Goal: Subscribe to service/newsletter

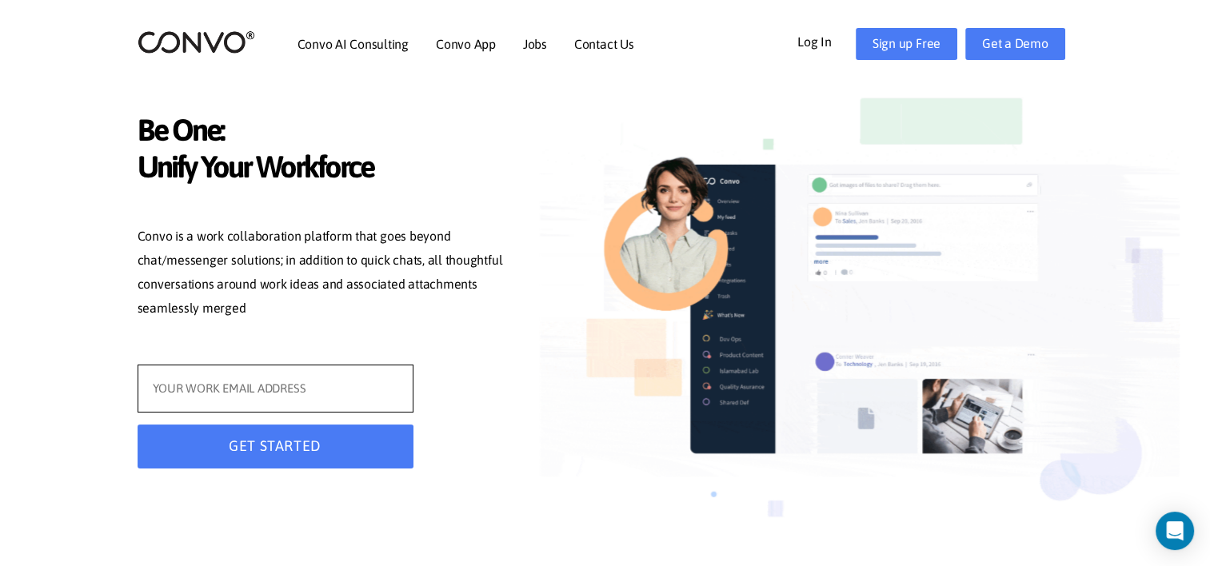
click at [354, 385] on input "text" at bounding box center [276, 389] width 276 height 48
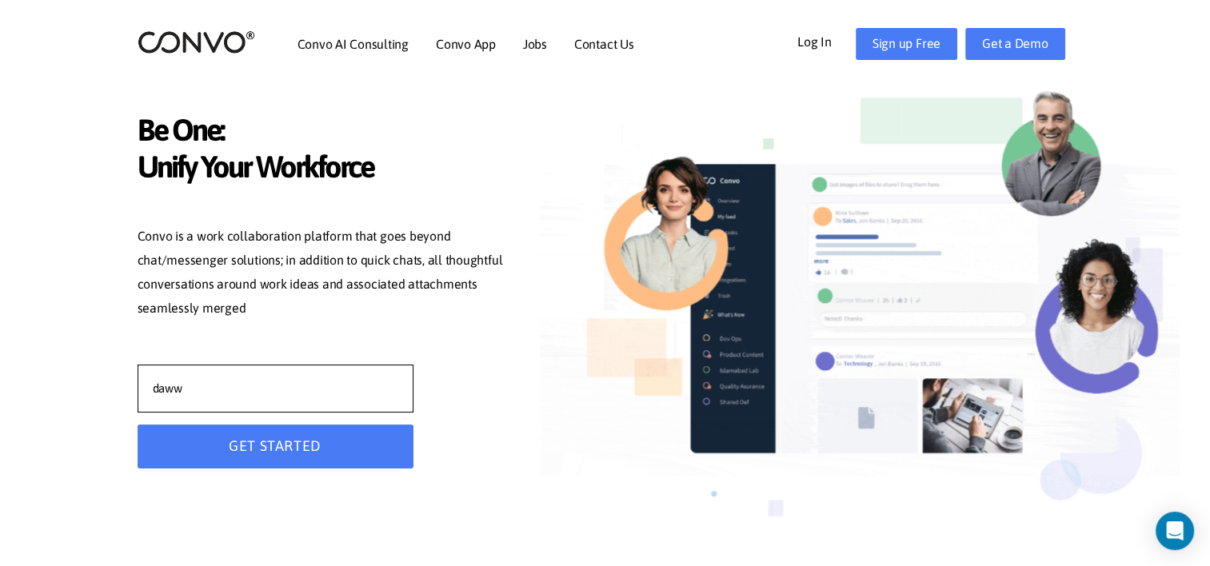
type input "[EMAIL_ADDRESS][PERSON_NAME][DOMAIN_NAME]"
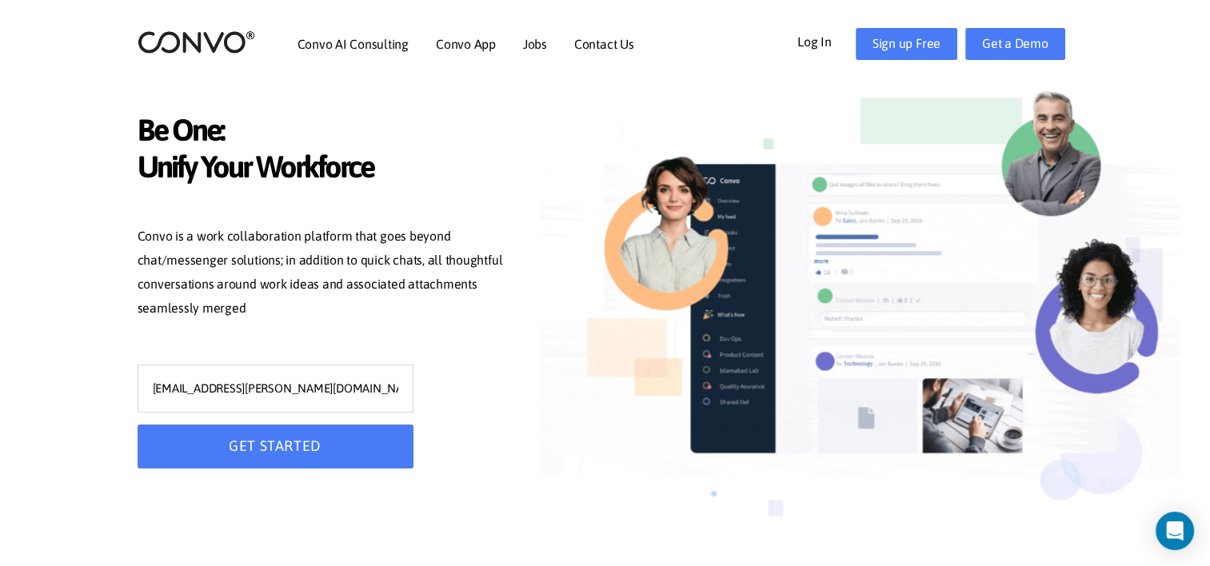
type input "[EMAIL_ADDRESS][PERSON_NAME][DOMAIN_NAME]"
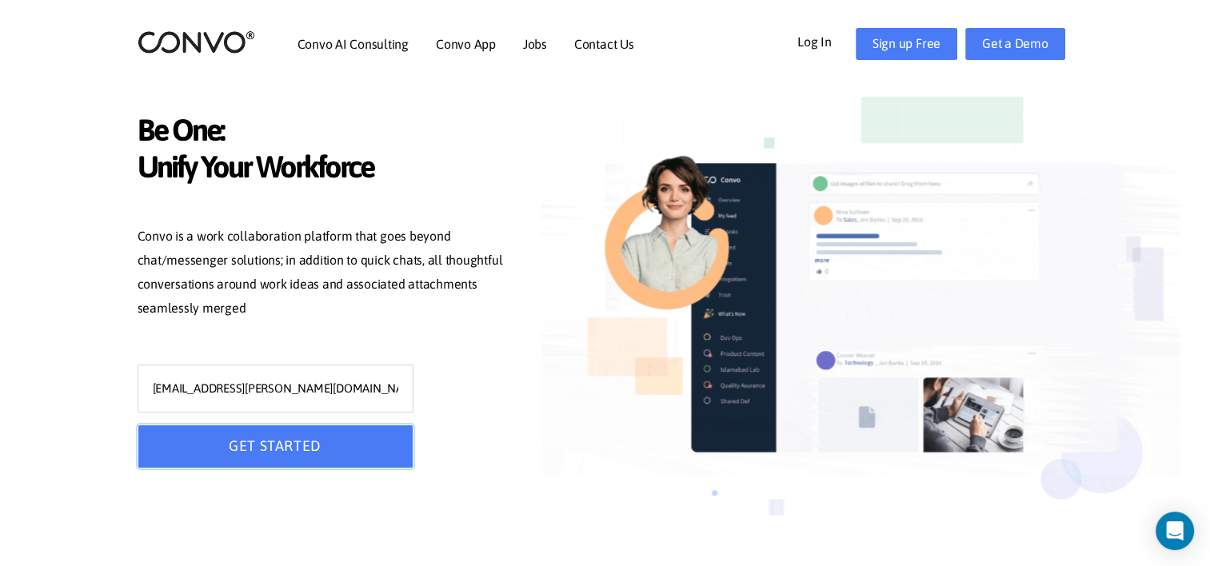
click at [272, 458] on button "GET STARTED" at bounding box center [276, 447] width 276 height 44
